Goal: Information Seeking & Learning: Learn about a topic

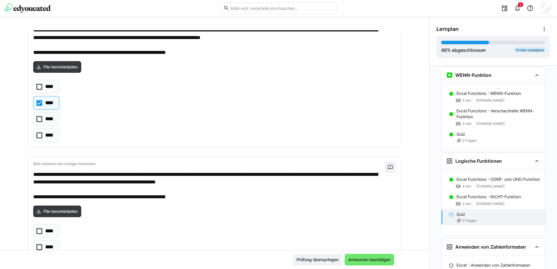
scroll to position [255, 0]
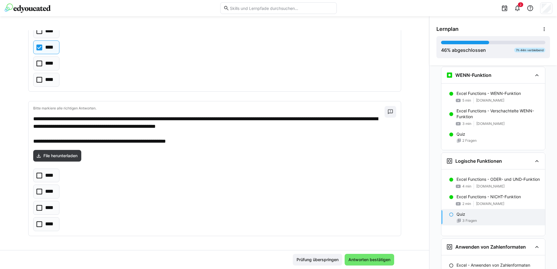
drag, startPoint x: 35, startPoint y: 192, endPoint x: 54, endPoint y: 193, distance: 19.0
click at [36, 191] on icon at bounding box center [39, 192] width 6 height 6
click at [372, 260] on span "Antworten bestätigen" at bounding box center [370, 260] width 44 height 6
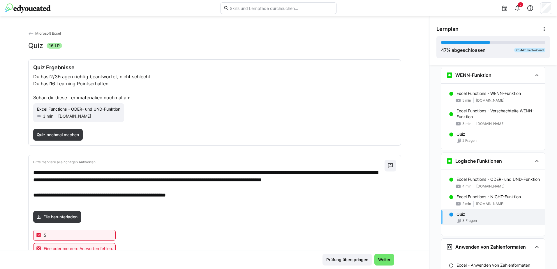
scroll to position [216, 0]
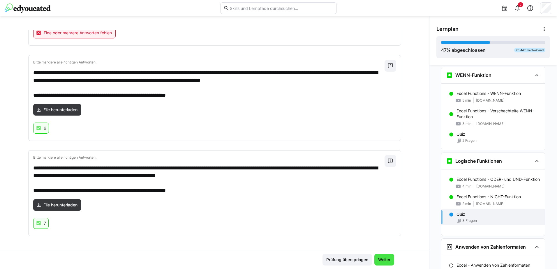
click at [382, 261] on span "Weiter" at bounding box center [385, 260] width 14 height 6
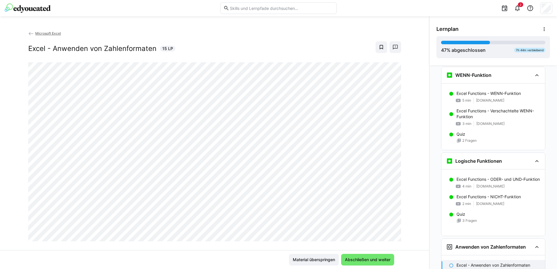
scroll to position [897, 0]
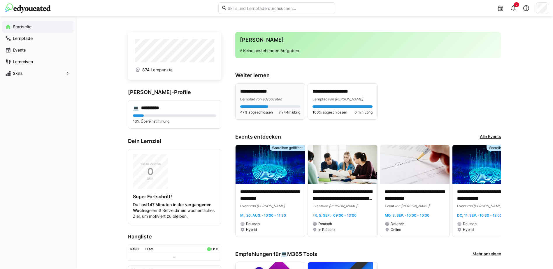
click at [249, 96] on div "Lernpfad von edyoucated" at bounding box center [270, 99] width 60 height 6
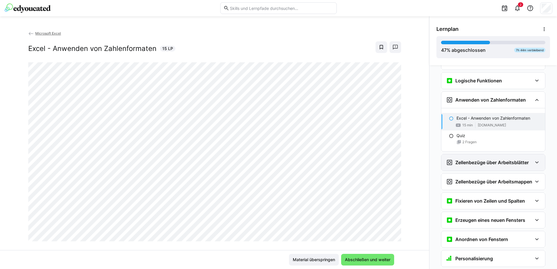
scroll to position [705, 0]
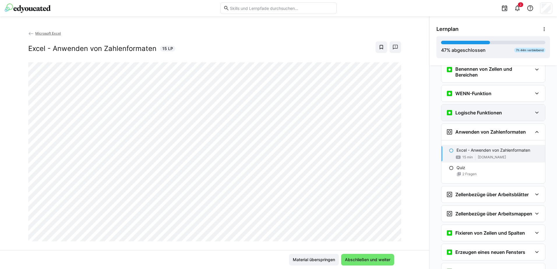
click at [536, 113] on eds-icon at bounding box center [537, 112] width 7 height 7
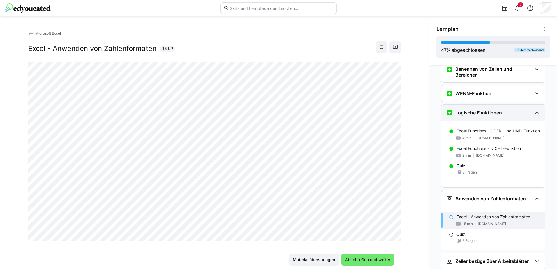
click at [536, 113] on eds-icon at bounding box center [537, 112] width 7 height 7
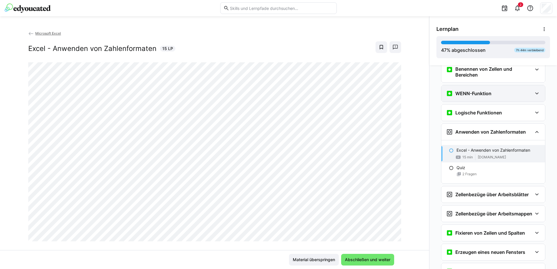
click at [536, 95] on eds-icon at bounding box center [537, 93] width 7 height 7
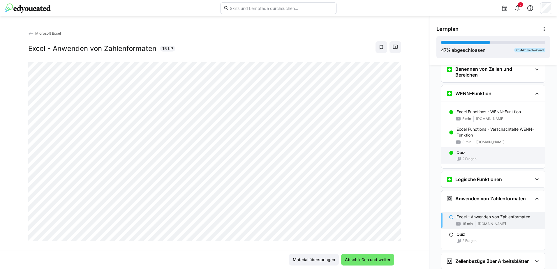
click at [458, 154] on p "Quiz" at bounding box center [461, 153] width 9 height 6
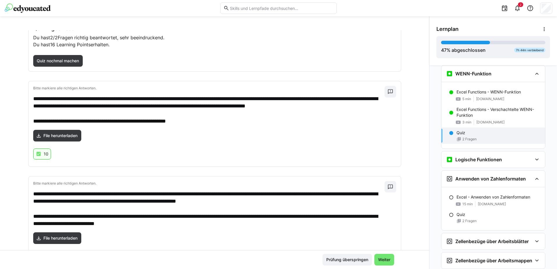
scroll to position [72, 0]
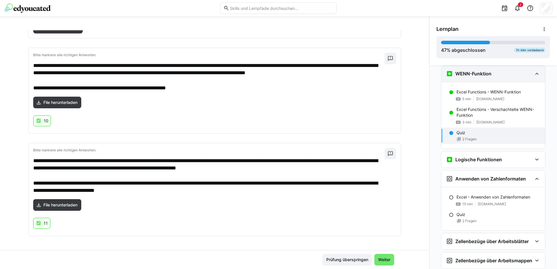
click at [536, 76] on eds-icon at bounding box center [537, 73] width 7 height 7
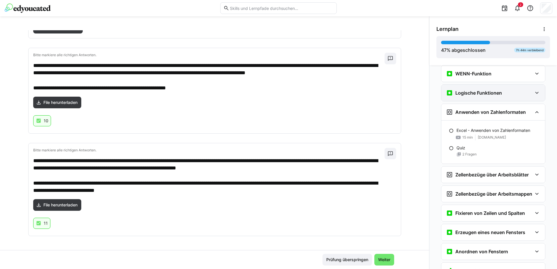
click at [535, 94] on eds-icon at bounding box center [537, 92] width 7 height 7
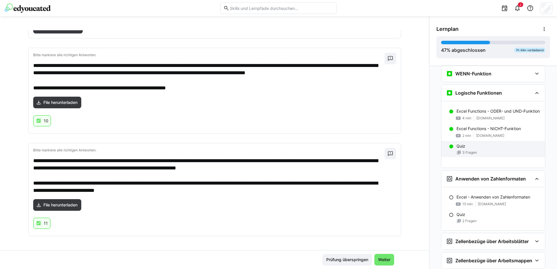
click at [459, 149] on p "Quiz" at bounding box center [461, 146] width 9 height 6
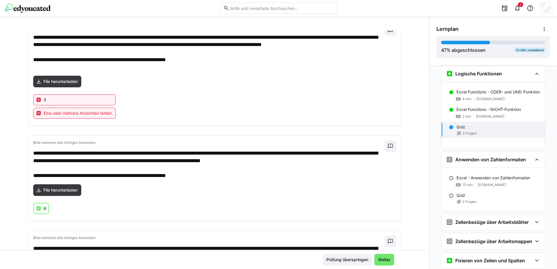
scroll to position [129, 0]
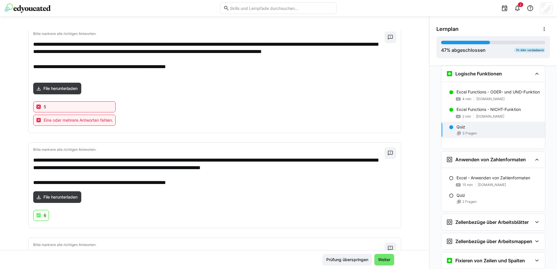
click at [55, 105] on div "5" at bounding box center [74, 106] width 83 height 11
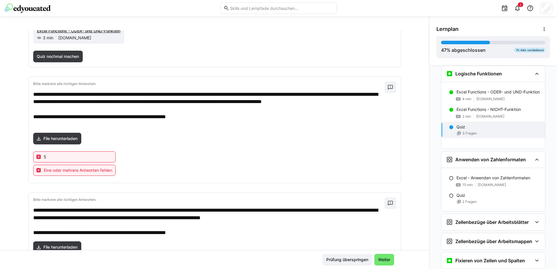
scroll to position [216, 0]
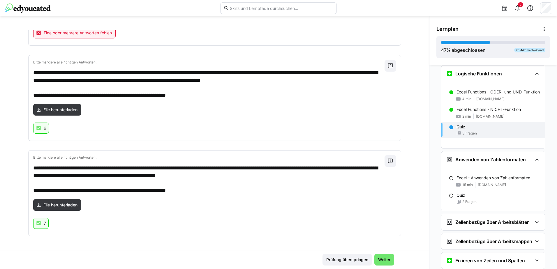
drag, startPoint x: 154, startPoint y: 134, endPoint x: 140, endPoint y: 127, distance: 15.9
click at [154, 134] on div "6" at bounding box center [214, 129] width 363 height 13
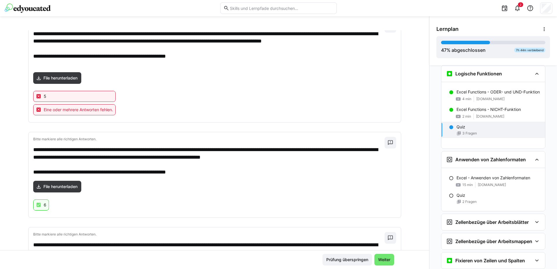
scroll to position [70, 0]
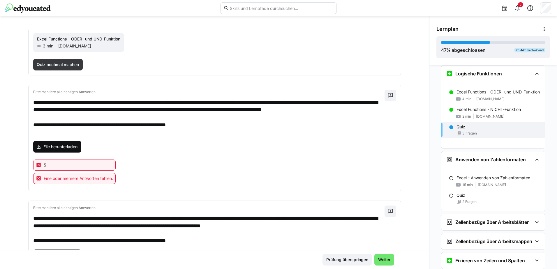
click at [63, 150] on span "File herunterladen" at bounding box center [61, 147] width 36 height 6
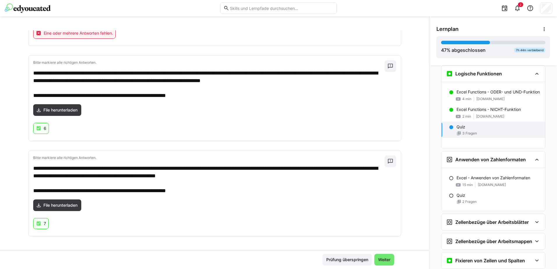
scroll to position [216, 0]
click at [382, 261] on span "Weiter" at bounding box center [385, 260] width 14 height 6
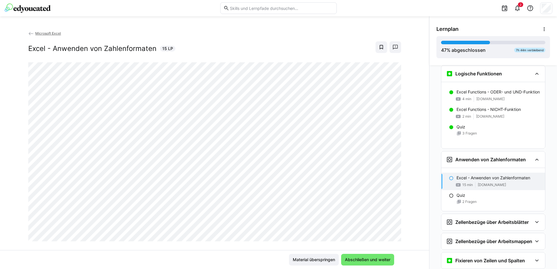
scroll to position [830, 0]
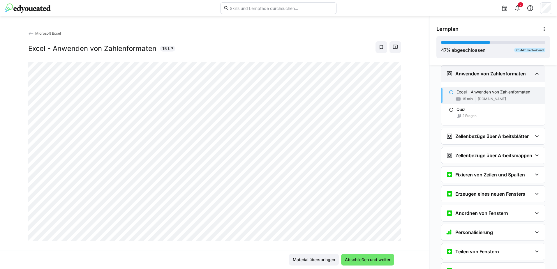
click at [538, 73] on div "Anwenden von Zahlenformaten" at bounding box center [494, 74] width 104 height 16
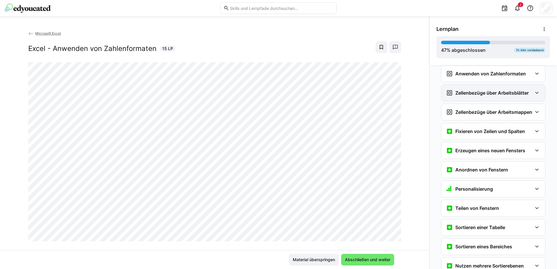
scroll to position [772, 0]
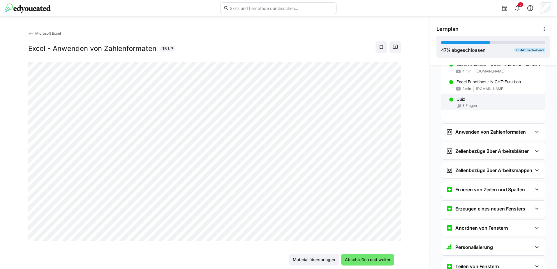
click at [460, 102] on p "Quiz" at bounding box center [461, 99] width 9 height 6
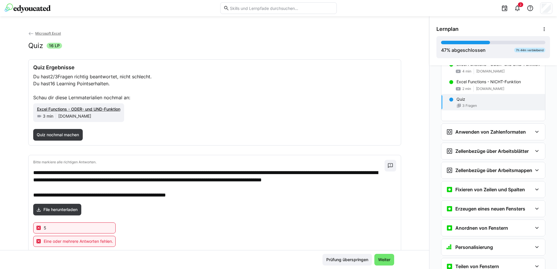
scroll to position [744, 0]
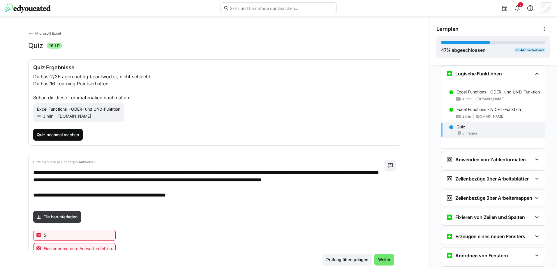
click at [64, 136] on span "Quiz nochmal machen" at bounding box center [58, 135] width 44 height 6
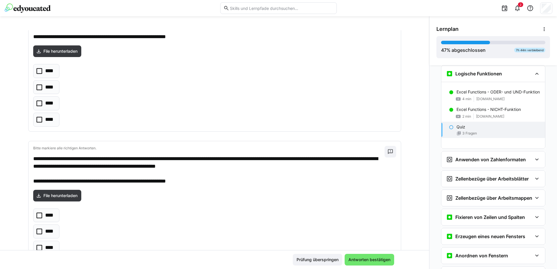
scroll to position [255, 0]
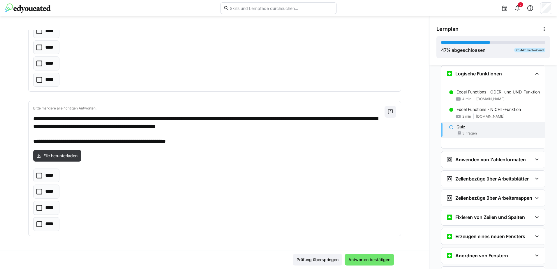
click at [40, 191] on eds-checkbox "****" at bounding box center [46, 192] width 27 height 14
click at [36, 48] on icon at bounding box center [39, 48] width 6 height 6
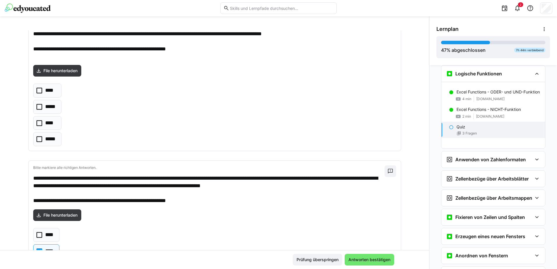
scroll to position [22, 0]
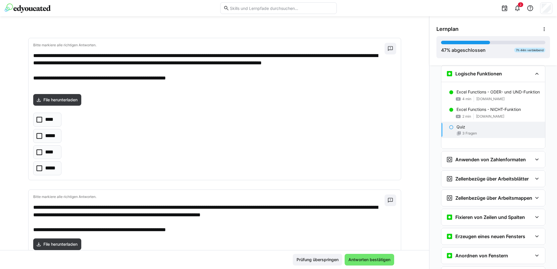
click at [38, 154] on icon at bounding box center [39, 153] width 6 height 6
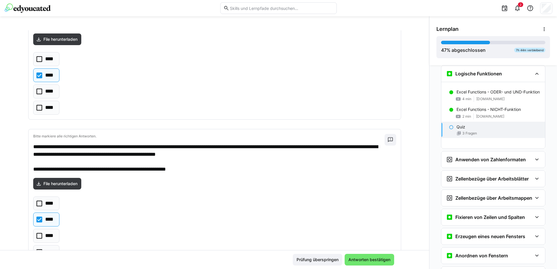
scroll to position [255, 0]
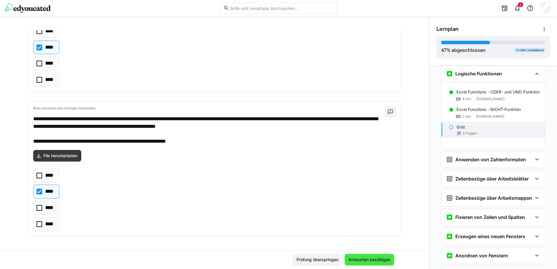
click at [365, 261] on span "Antworten bestätigen" at bounding box center [370, 260] width 44 height 6
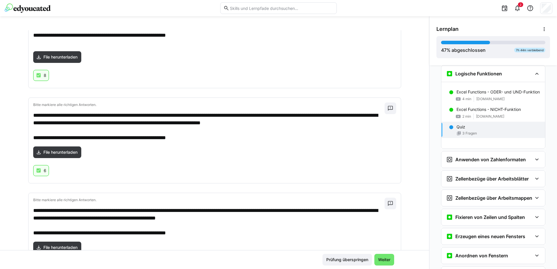
scroll to position [168, 0]
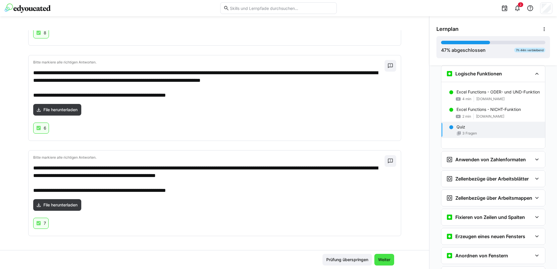
click at [386, 261] on span "Weiter" at bounding box center [385, 260] width 14 height 6
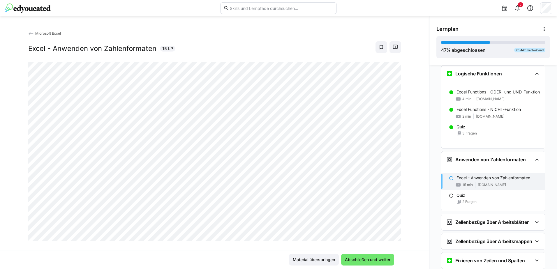
scroll to position [830, 0]
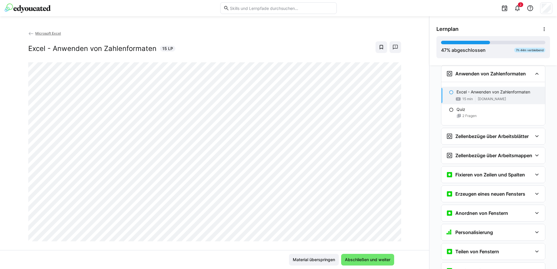
click at [367, 27] on div "Microsoft Excel Excel - Anwenden von Zahlenformaten 15 LP Material überspringen…" at bounding box center [214, 142] width 429 height 253
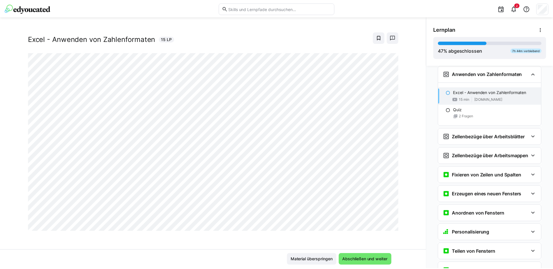
scroll to position [0, 0]
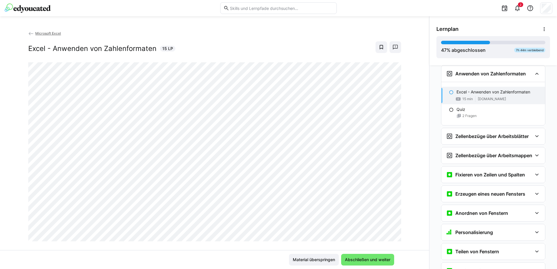
click at [37, 34] on span "Microsoft Excel" at bounding box center [48, 33] width 26 height 4
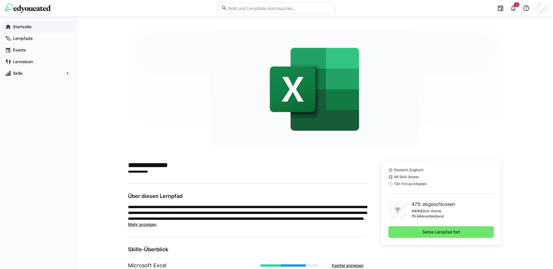
click at [0, 0] on app-navigation-label "Startseite" at bounding box center [0, 0] width 0 height 0
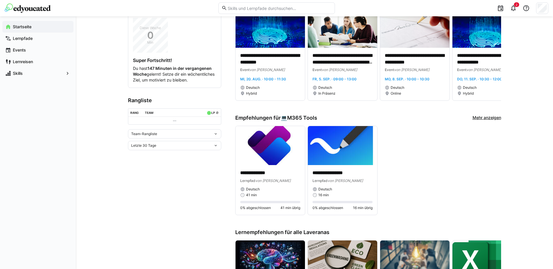
scroll to position [146, 0]
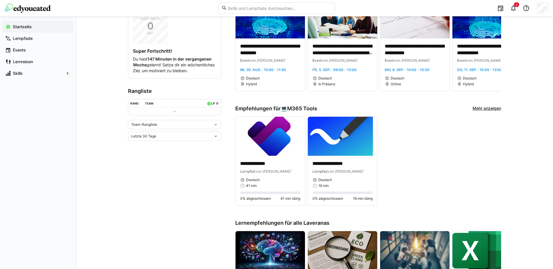
click at [219, 129] on div "Team-Rangliste" at bounding box center [174, 124] width 93 height 9
click at [166, 152] on div "Individuelle Rangliste" at bounding box center [174, 152] width 86 height 5
click at [215, 178] on eds-icon at bounding box center [215, 175] width 5 height 5
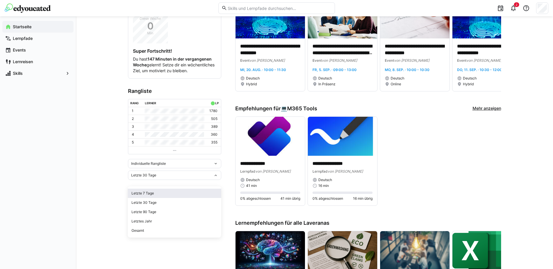
click at [144, 195] on div "Letzte 7 Tage" at bounding box center [174, 193] width 86 height 5
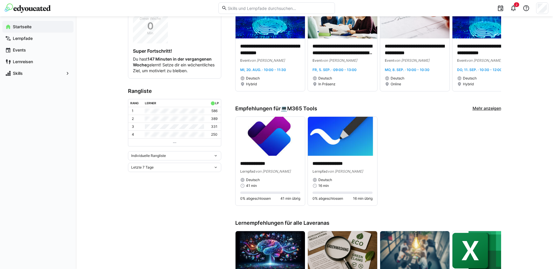
click at [215, 172] on div "Letzte 7 Tage" at bounding box center [174, 167] width 93 height 9
click at [145, 214] on div "Letztes Jahr" at bounding box center [174, 213] width 86 height 5
click at [217, 178] on eds-icon at bounding box center [215, 175] width 5 height 5
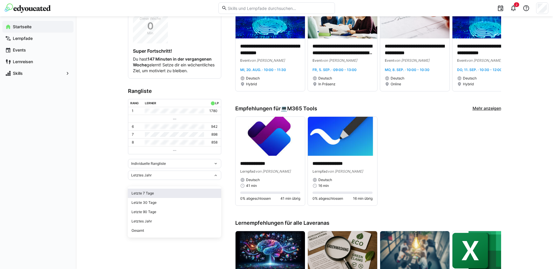
click at [143, 192] on div "Letzte 7 Tage" at bounding box center [174, 193] width 86 height 5
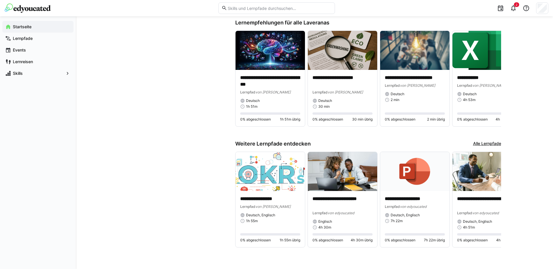
scroll to position [113, 0]
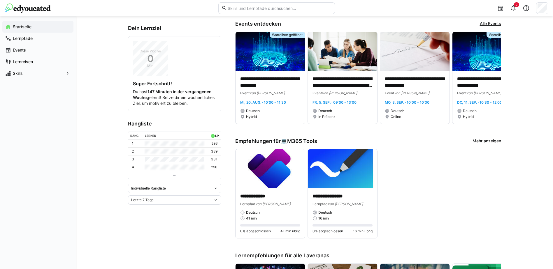
click at [217, 203] on eds-icon at bounding box center [215, 200] width 5 height 5
click at [141, 246] on div "Letztes Jahr" at bounding box center [174, 246] width 86 height 5
click at [216, 210] on eds-icon at bounding box center [215, 208] width 5 height 5
click at [141, 173] on div "Letzte 30 Tage" at bounding box center [174, 173] width 86 height 5
click at [216, 210] on eds-icon at bounding box center [215, 208] width 5 height 5
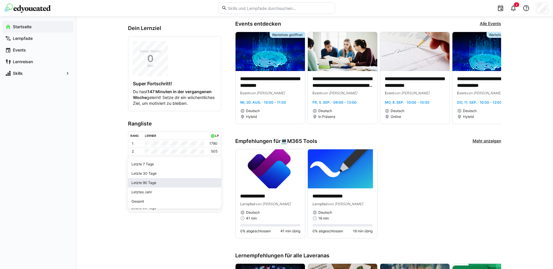
click at [146, 181] on div "Letzte 90 Tage" at bounding box center [174, 183] width 86 height 5
click at [216, 199] on eds-icon at bounding box center [215, 196] width 5 height 5
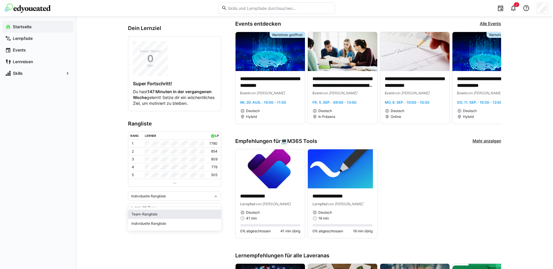
click at [143, 214] on div "Team-Rangliste" at bounding box center [174, 214] width 86 height 5
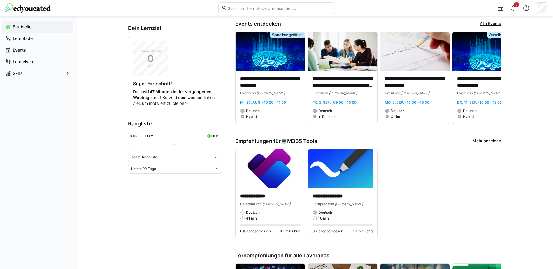
click at [188, 206] on app-home-left "**********" at bounding box center [174, 204] width 93 height 570
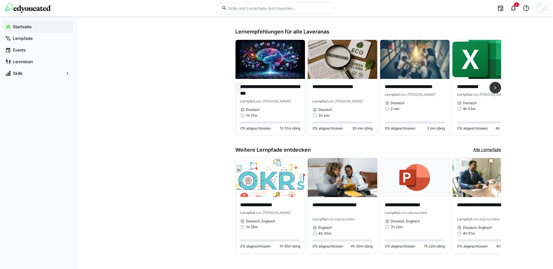
scroll to position [346, 0]
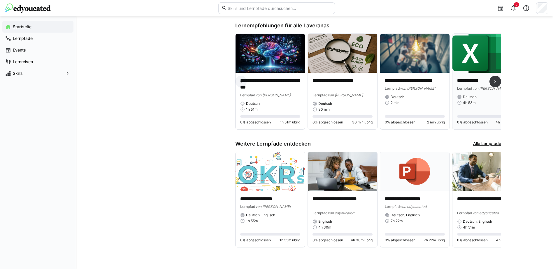
click at [467, 95] on span "Deutsch" at bounding box center [470, 97] width 14 height 5
